Goal: Task Accomplishment & Management: Complete application form

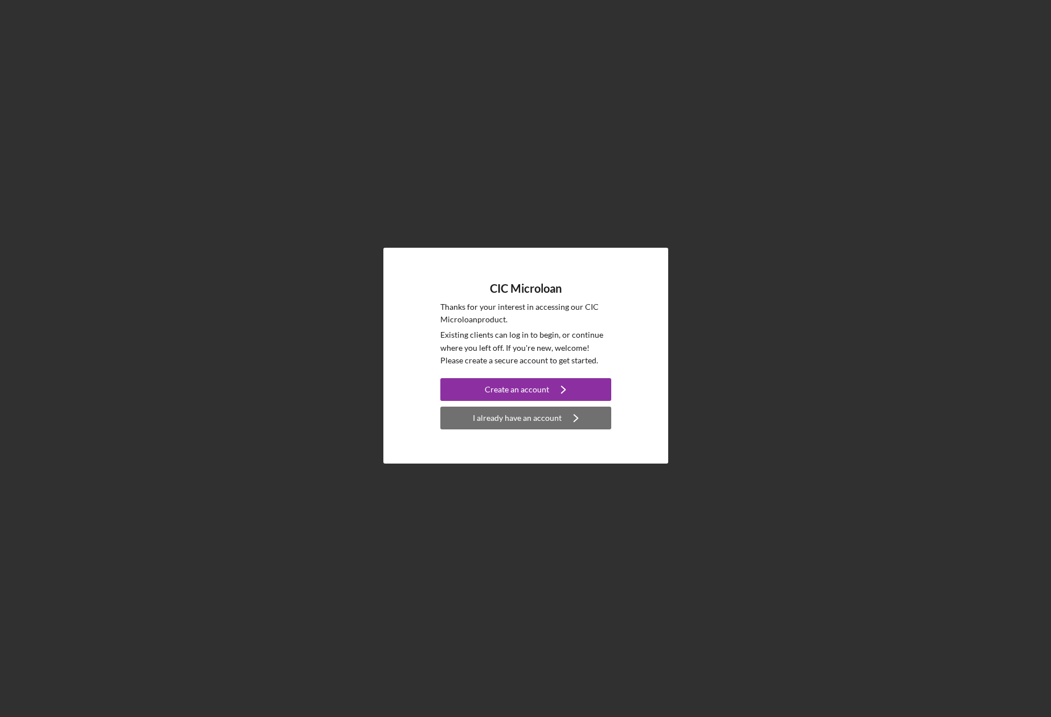
click at [555, 416] on div "I already have an account" at bounding box center [517, 418] width 89 height 23
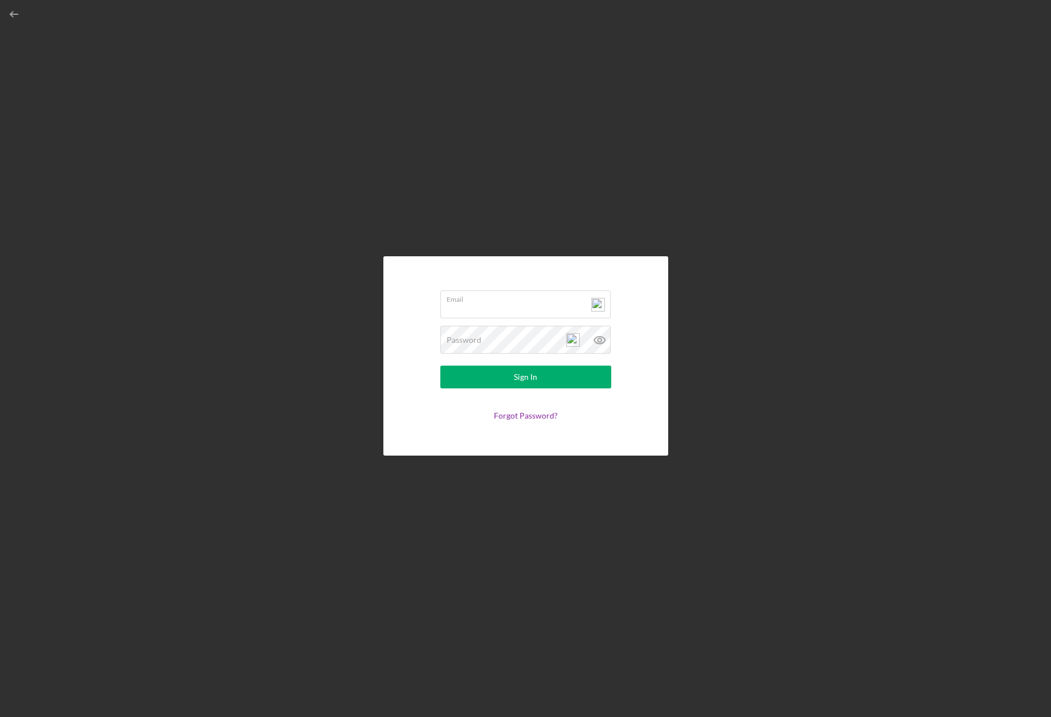
type input "[PERSON_NAME][EMAIL_ADDRESS][DOMAIN_NAME]"
click at [540, 378] on button "Sign In" at bounding box center [525, 377] width 171 height 23
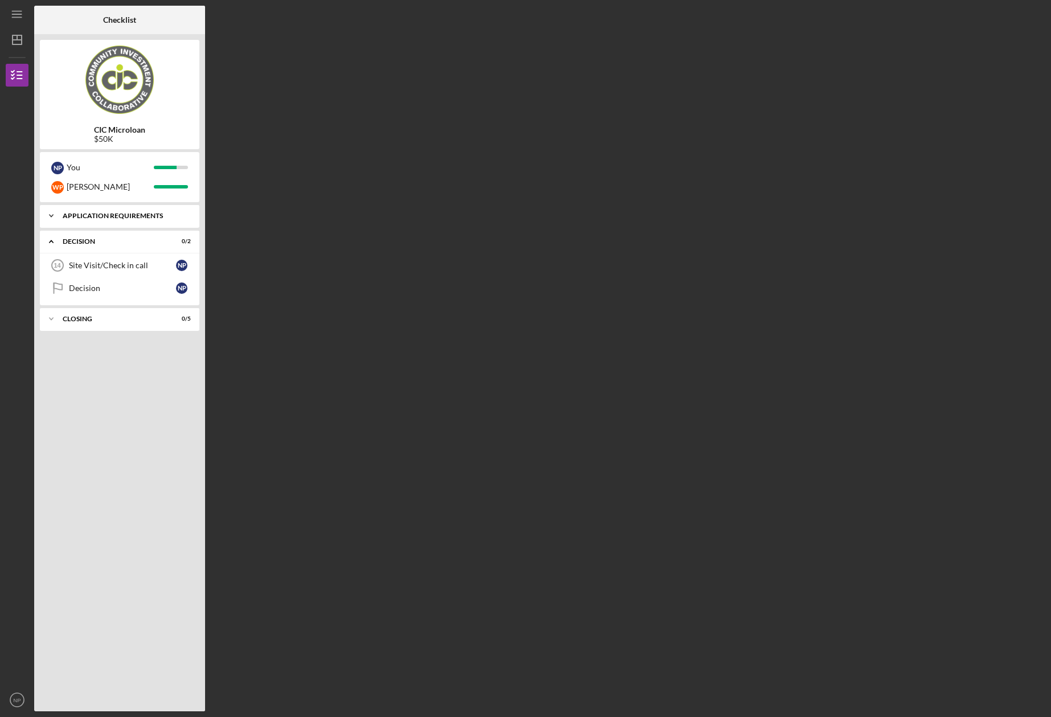
click at [52, 218] on icon "Icon/Expander" at bounding box center [51, 216] width 23 height 23
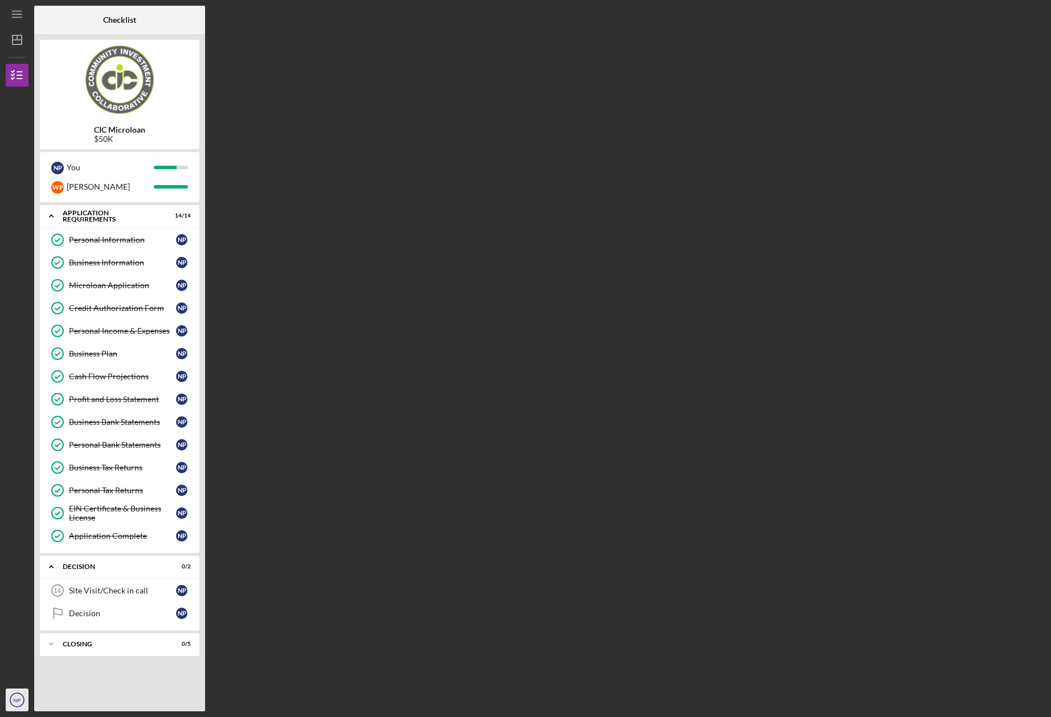
click at [12, 704] on circle "button" at bounding box center [17, 700] width 14 height 14
click at [31, 674] on link "Logout" at bounding box center [68, 672] width 125 height 23
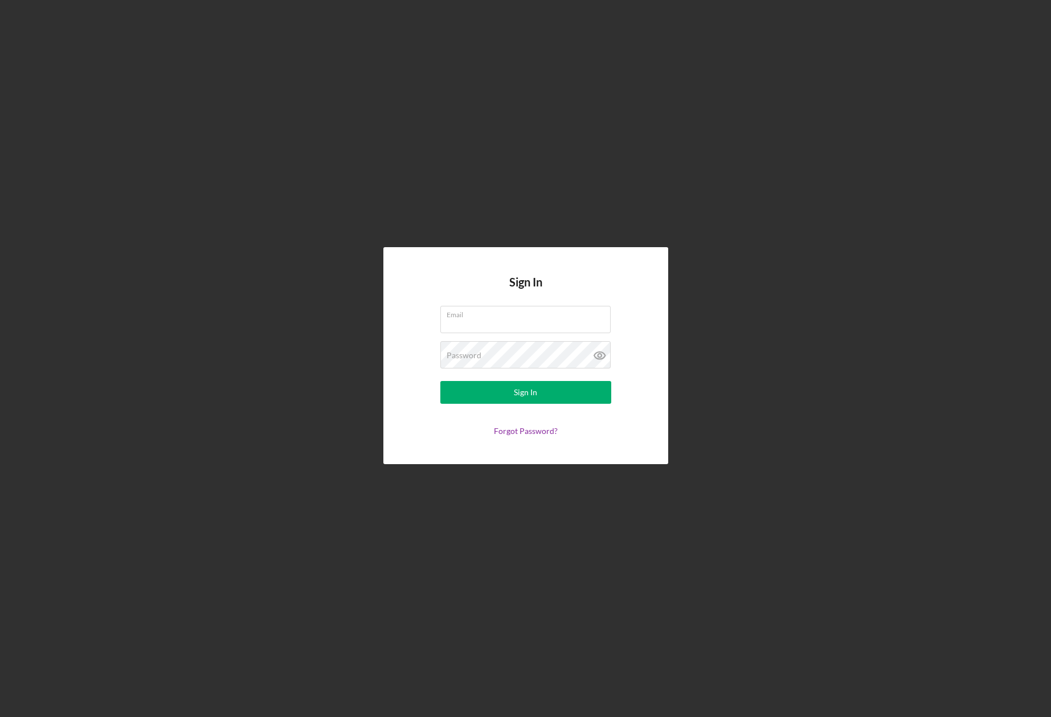
type input "[PERSON_NAME][EMAIL_ADDRESS][DOMAIN_NAME]"
click at [532, 394] on div "Sign In" at bounding box center [525, 392] width 23 height 23
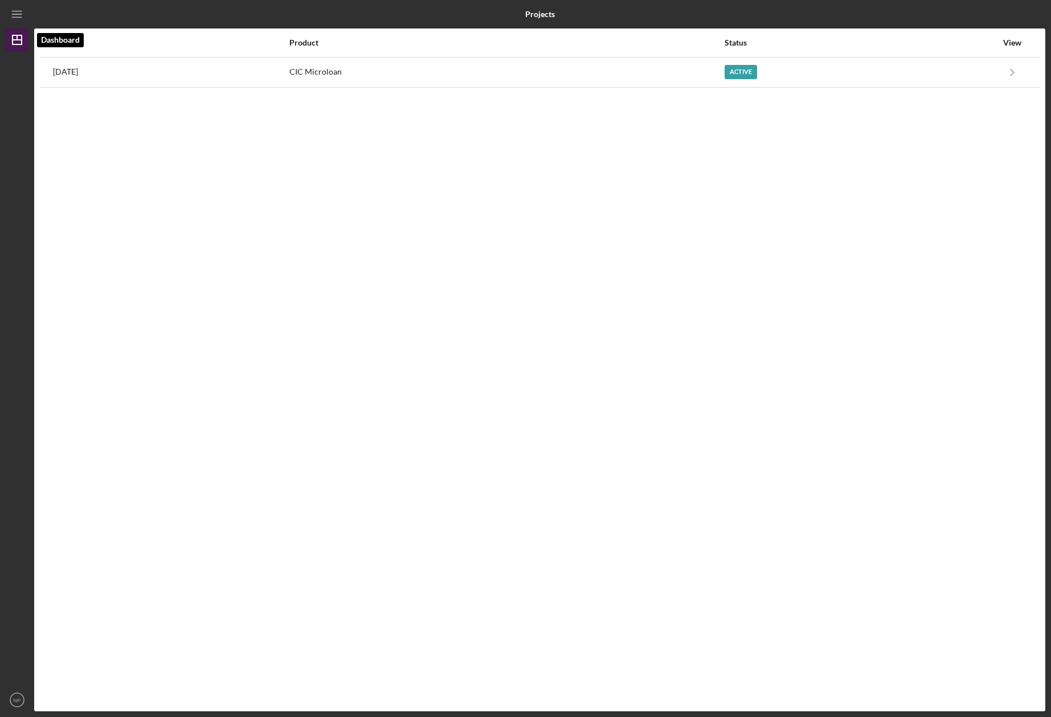
click at [23, 43] on icon "Icon/Dashboard" at bounding box center [17, 40] width 28 height 28
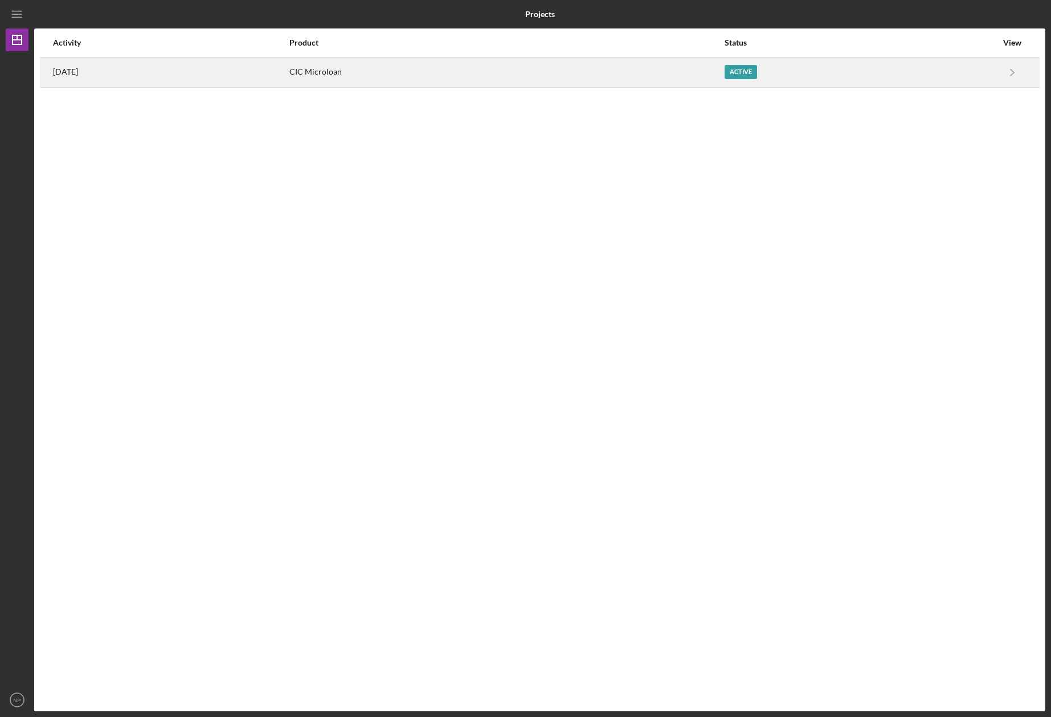
click at [757, 76] on div "Active" at bounding box center [741, 72] width 32 height 14
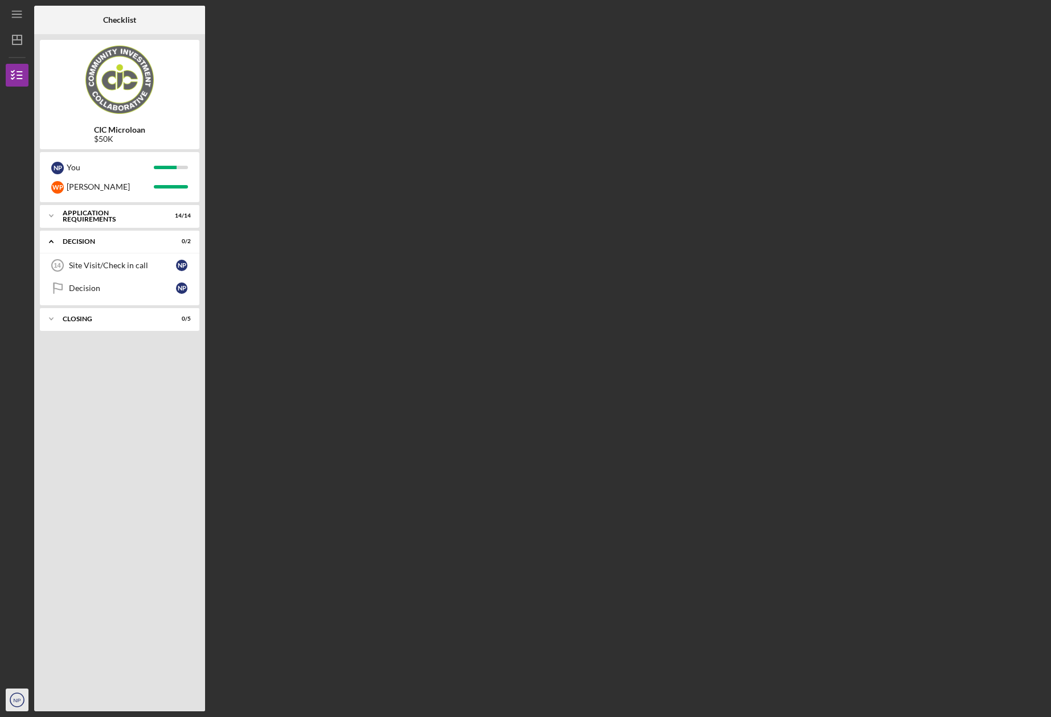
click at [18, 699] on text "NP" at bounding box center [16, 700] width 7 height 6
click at [35, 676] on link "Logout" at bounding box center [68, 672] width 125 height 23
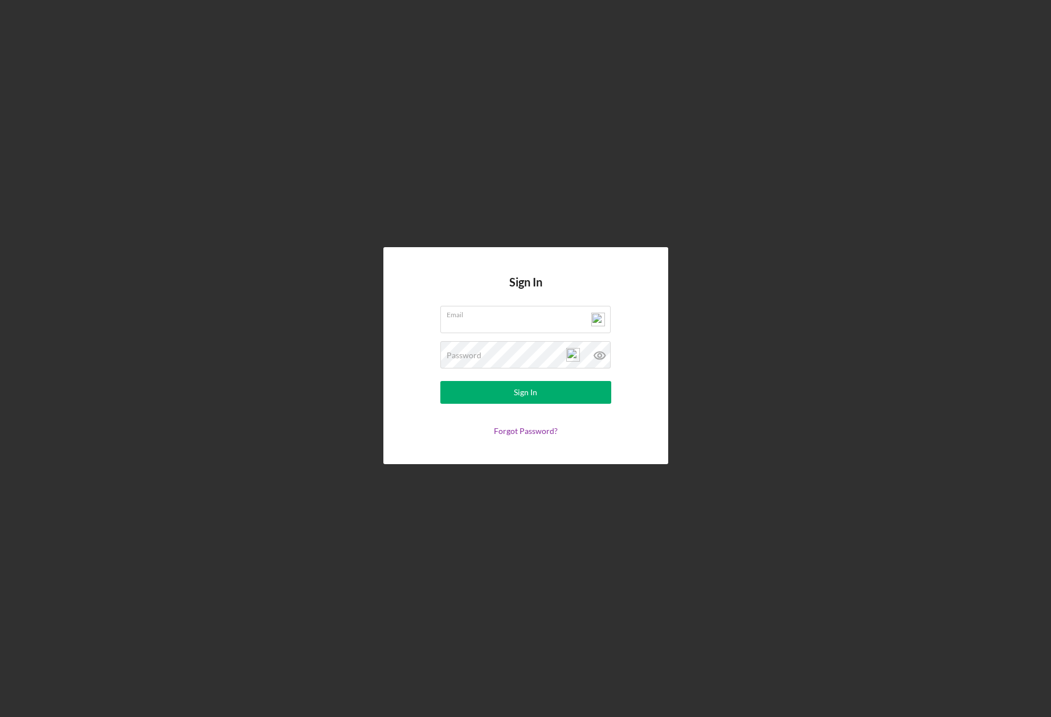
type input "[PERSON_NAME][EMAIL_ADDRESS][DOMAIN_NAME]"
